Goal: Task Accomplishment & Management: Manage account settings

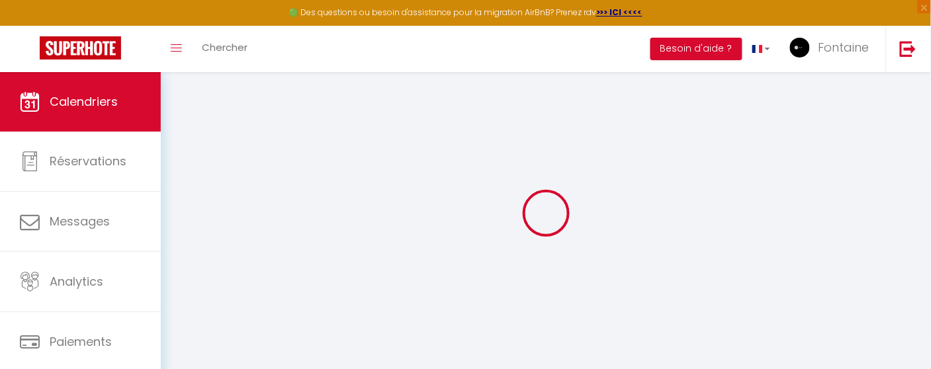
select select
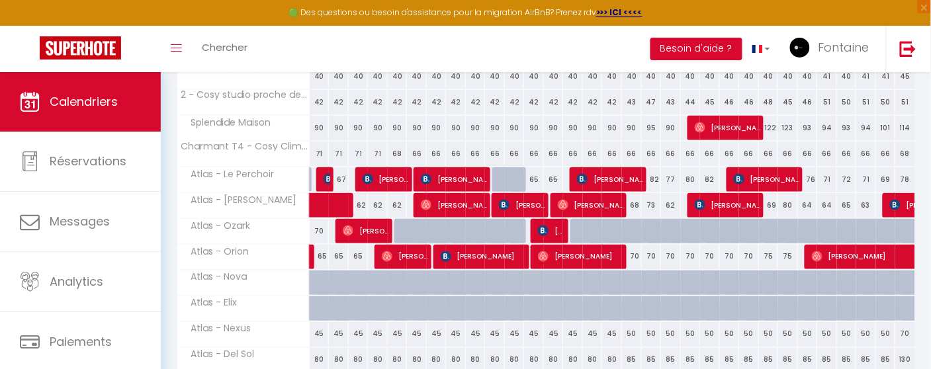
scroll to position [367, 0]
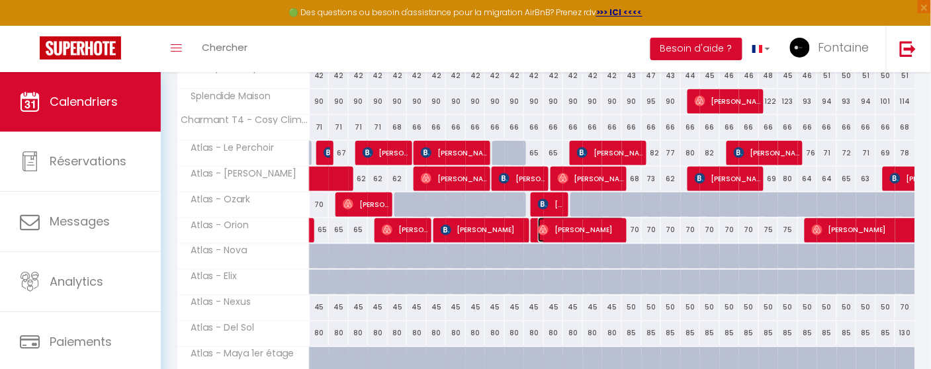
click at [557, 229] on span "[PERSON_NAME]" at bounding box center [581, 230] width 86 height 25
select select "OK"
select select "0"
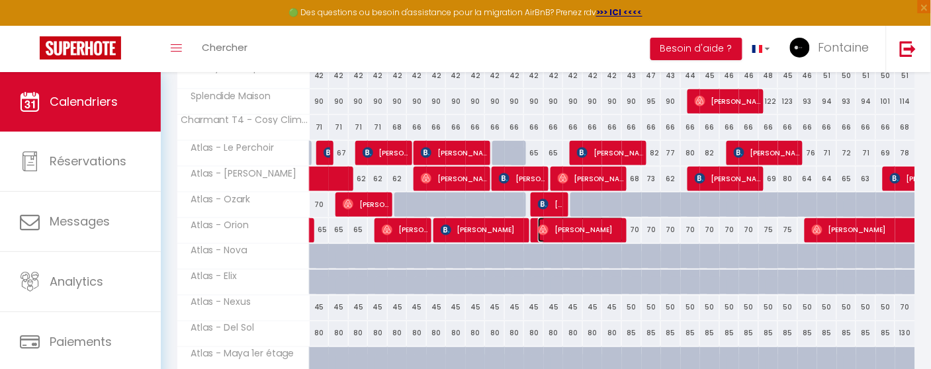
select select "1"
select select
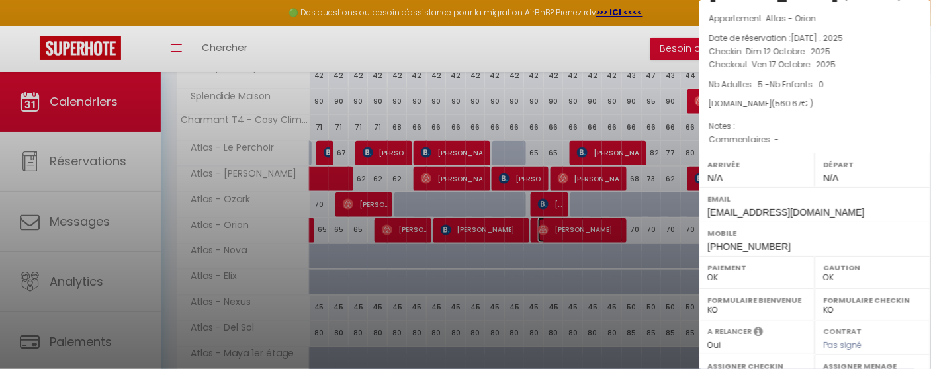
scroll to position [73, 0]
